Goal: Information Seeking & Learning: Learn about a topic

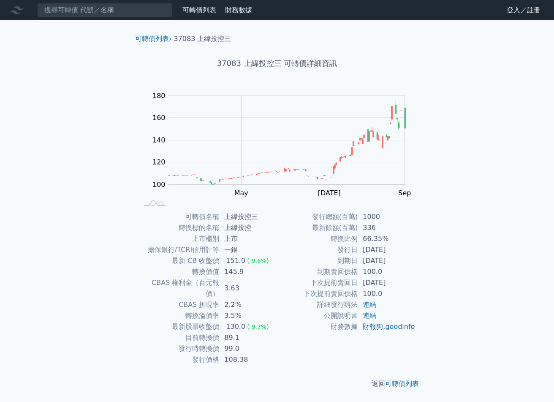
drag, startPoint x: 361, startPoint y: 262, endPoint x: 402, endPoint y: 263, distance: 40.6
click at [402, 263] on td "[DATE]" at bounding box center [387, 260] width 58 height 11
click at [408, 265] on td "[DATE]" at bounding box center [387, 260] width 58 height 11
drag, startPoint x: 363, startPoint y: 262, endPoint x: 405, endPoint y: 263, distance: 41.4
click at [396, 263] on td "[DATE]" at bounding box center [387, 260] width 58 height 11
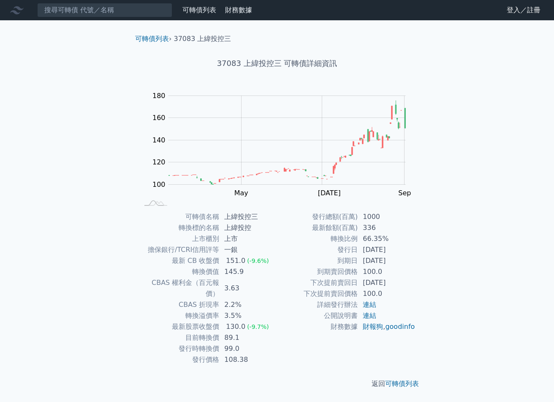
click at [405, 263] on td "[DATE]" at bounding box center [387, 260] width 58 height 11
click at [405, 265] on td "[DATE]" at bounding box center [387, 260] width 58 height 11
drag, startPoint x: 364, startPoint y: 262, endPoint x: 410, endPoint y: 263, distance: 46.1
click at [410, 263] on td "[DATE]" at bounding box center [387, 260] width 58 height 11
click at [411, 264] on td "[DATE]" at bounding box center [387, 260] width 58 height 11
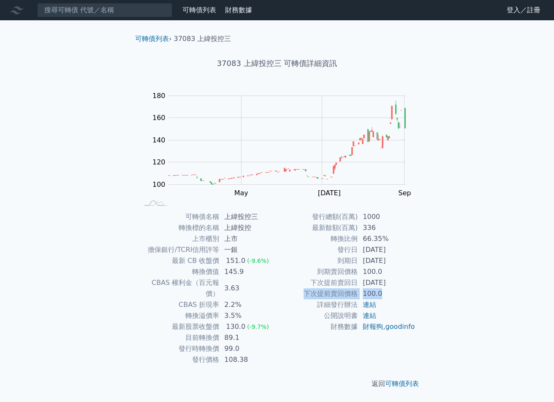
drag, startPoint x: 306, startPoint y: 293, endPoint x: 387, endPoint y: 294, distance: 80.7
click at [387, 294] on tr "下次提前賣回價格 100.0" at bounding box center [346, 293] width 139 height 11
click at [392, 297] on td "100.0" at bounding box center [387, 293] width 58 height 11
drag, startPoint x: 225, startPoint y: 273, endPoint x: 251, endPoint y: 274, distance: 26.2
click at [251, 274] on td "145.9" at bounding box center [248, 271] width 58 height 11
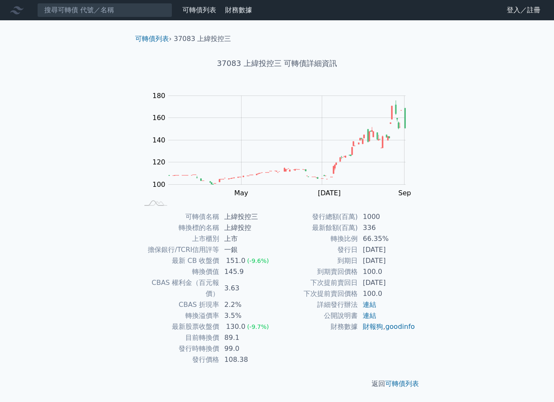
click at [264, 279] on td "3.63" at bounding box center [248, 288] width 58 height 22
drag, startPoint x: 224, startPoint y: 317, endPoint x: 269, endPoint y: 317, distance: 44.4
click at [269, 321] on td "130.0 (-9.7%)" at bounding box center [248, 326] width 58 height 11
click at [276, 332] on td "89.1" at bounding box center [248, 337] width 58 height 11
drag, startPoint x: 361, startPoint y: 295, endPoint x: 381, endPoint y: 295, distance: 19.9
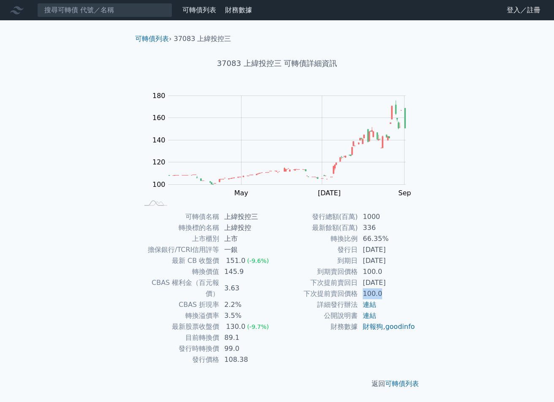
click at [381, 295] on td "100.0" at bounding box center [387, 293] width 58 height 11
drag, startPoint x: 363, startPoint y: 283, endPoint x: 403, endPoint y: 285, distance: 40.2
click at [403, 285] on td "[DATE]" at bounding box center [387, 282] width 58 height 11
click at [418, 285] on div "可轉債名稱 上緯投控三 轉換標的名稱 上緯投控 上市櫃別 上市 擔保銀行/TCRI信用評等 一銀 最新 CB 收盤價 151.0 (-9.6%) 轉換價值 1…" at bounding box center [277, 288] width 298 height 154
click at [394, 379] on link "可轉債列表" at bounding box center [402, 383] width 34 height 8
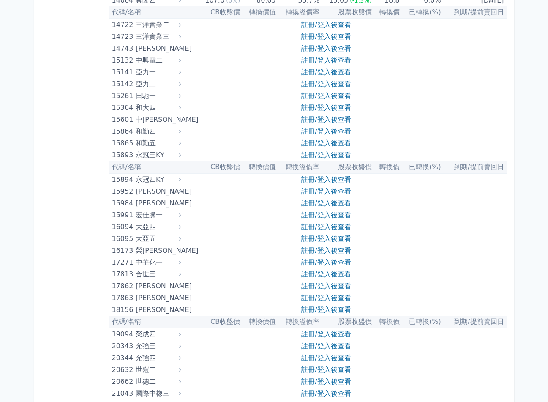
scroll to position [169, 0]
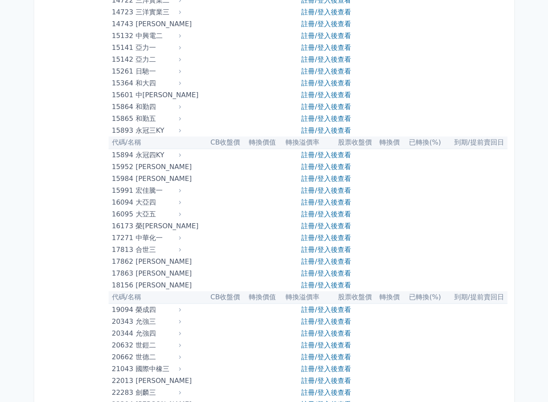
scroll to position [296, 0]
